Goal: Information Seeking & Learning: Learn about a topic

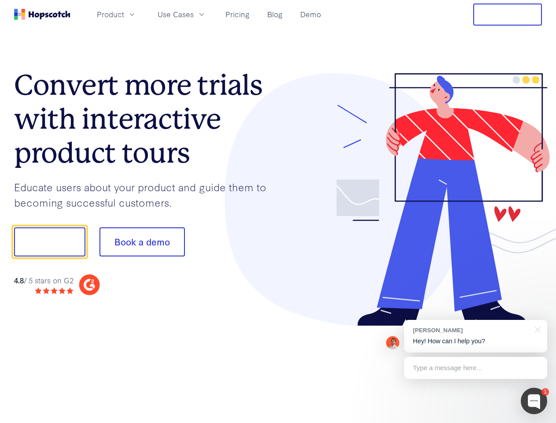
click at [278, 211] on div at bounding box center [410, 199] width 264 height 253
click at [124, 14] on span "Product" at bounding box center [110, 14] width 27 height 11
click at [194, 14] on span "Use Cases" at bounding box center [176, 14] width 36 height 11
click at [508, 15] on button "Free Trial" at bounding box center [508, 15] width 69 height 22
click at [49, 242] on button "Show me!" at bounding box center [49, 241] width 71 height 29
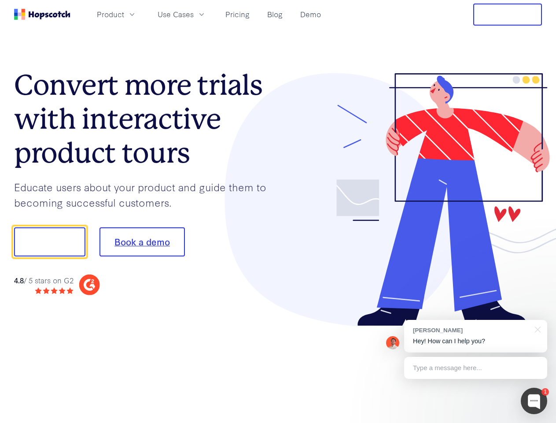
click at [142, 242] on button "Book a demo" at bounding box center [142, 241] width 85 height 29
click at [534, 401] on div at bounding box center [534, 401] width 26 height 26
click at [476, 336] on div "[PERSON_NAME] Hey! How can I help you?" at bounding box center [475, 336] width 143 height 33
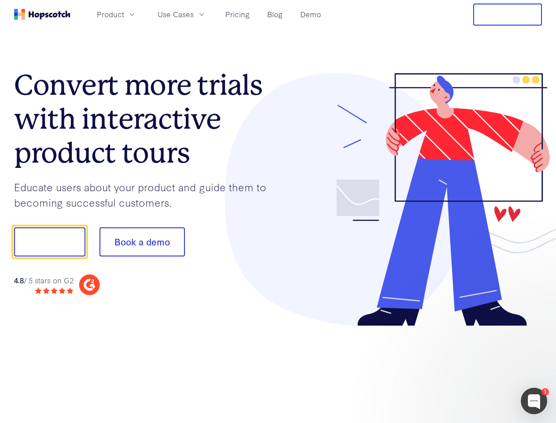
click at [537, 329] on div at bounding box center [464, 300] width 165 height 176
click at [476, 368] on div at bounding box center [464, 300] width 165 height 176
